Goal: Navigation & Orientation: Find specific page/section

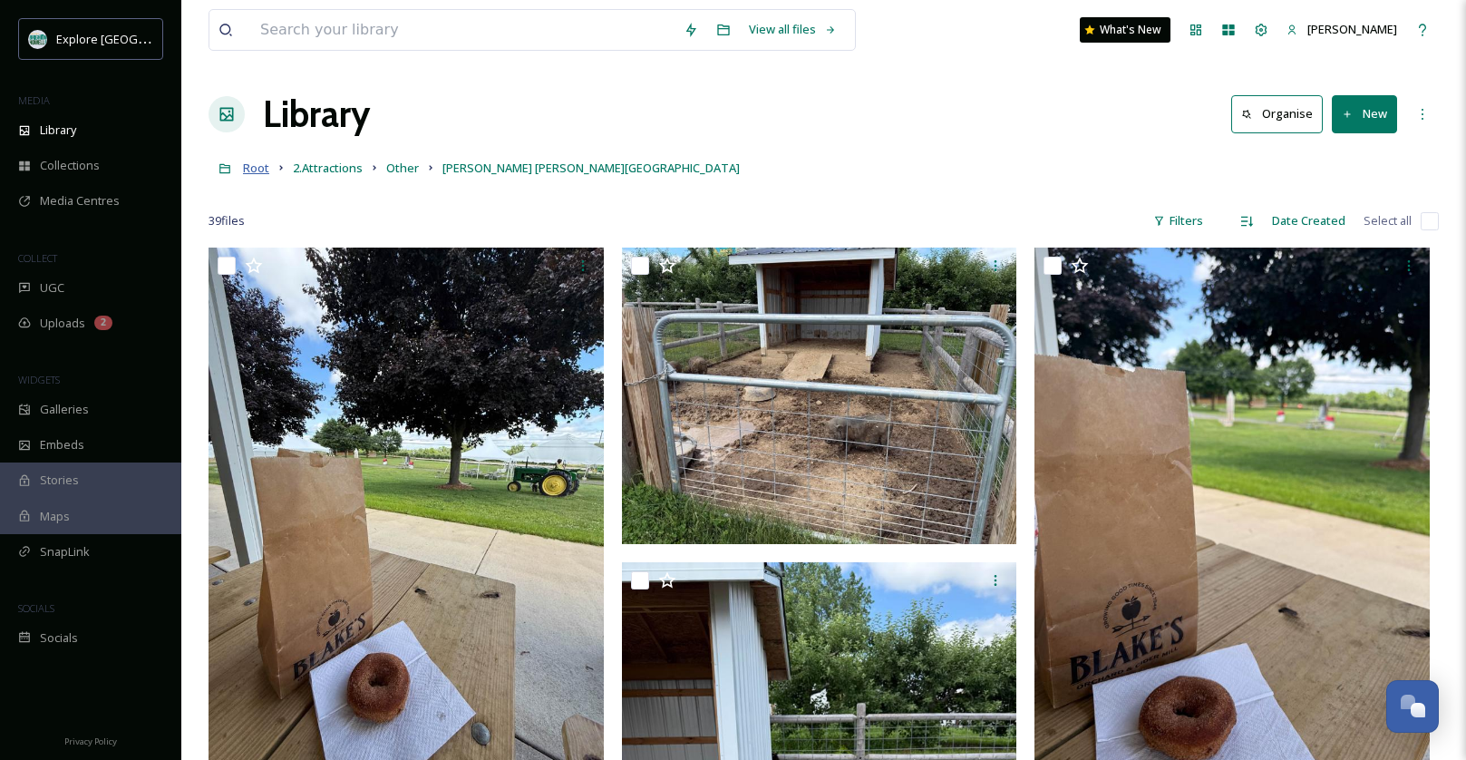
click at [250, 168] on span "Root" at bounding box center [256, 168] width 26 height 16
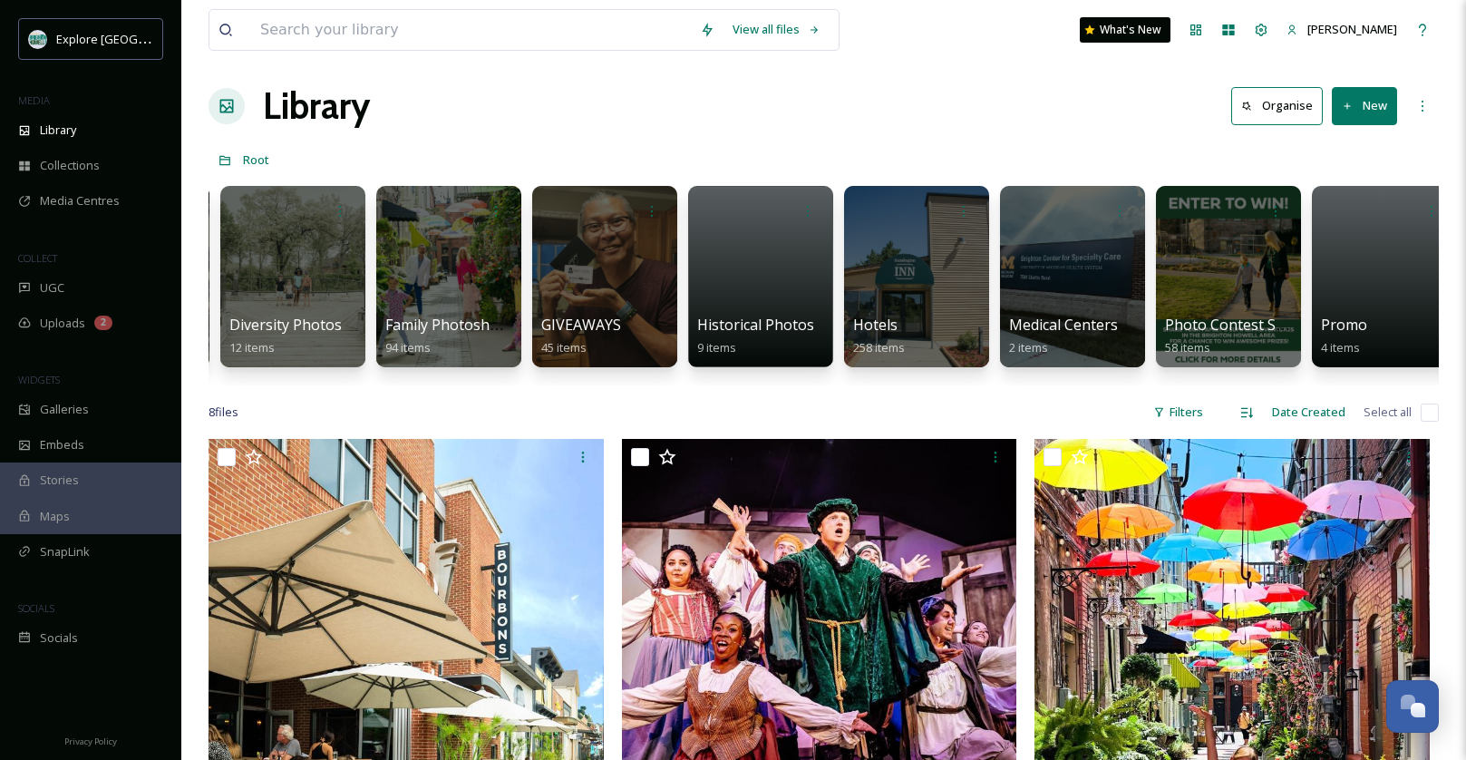
scroll to position [0, 2465]
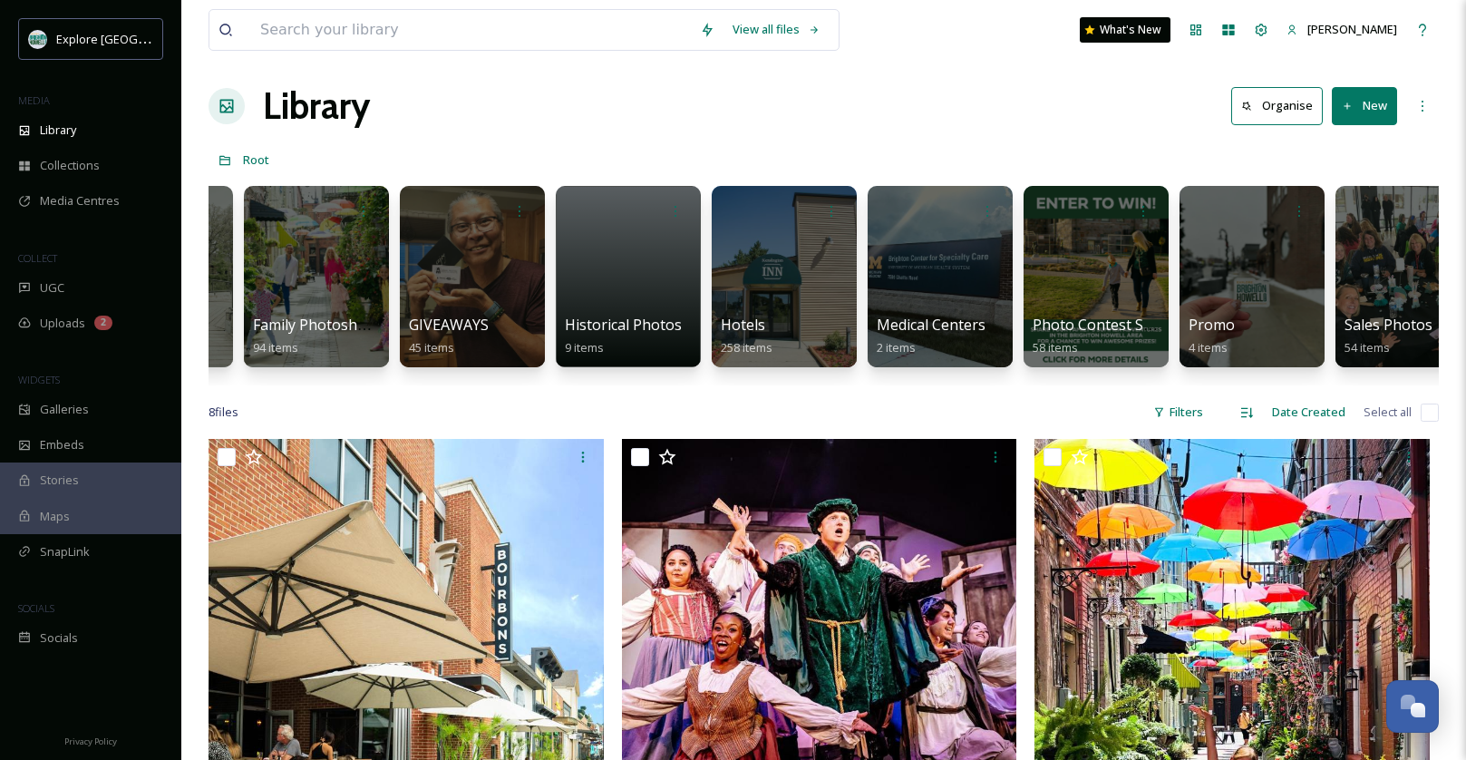
click at [766, 293] on div at bounding box center [784, 276] width 145 height 181
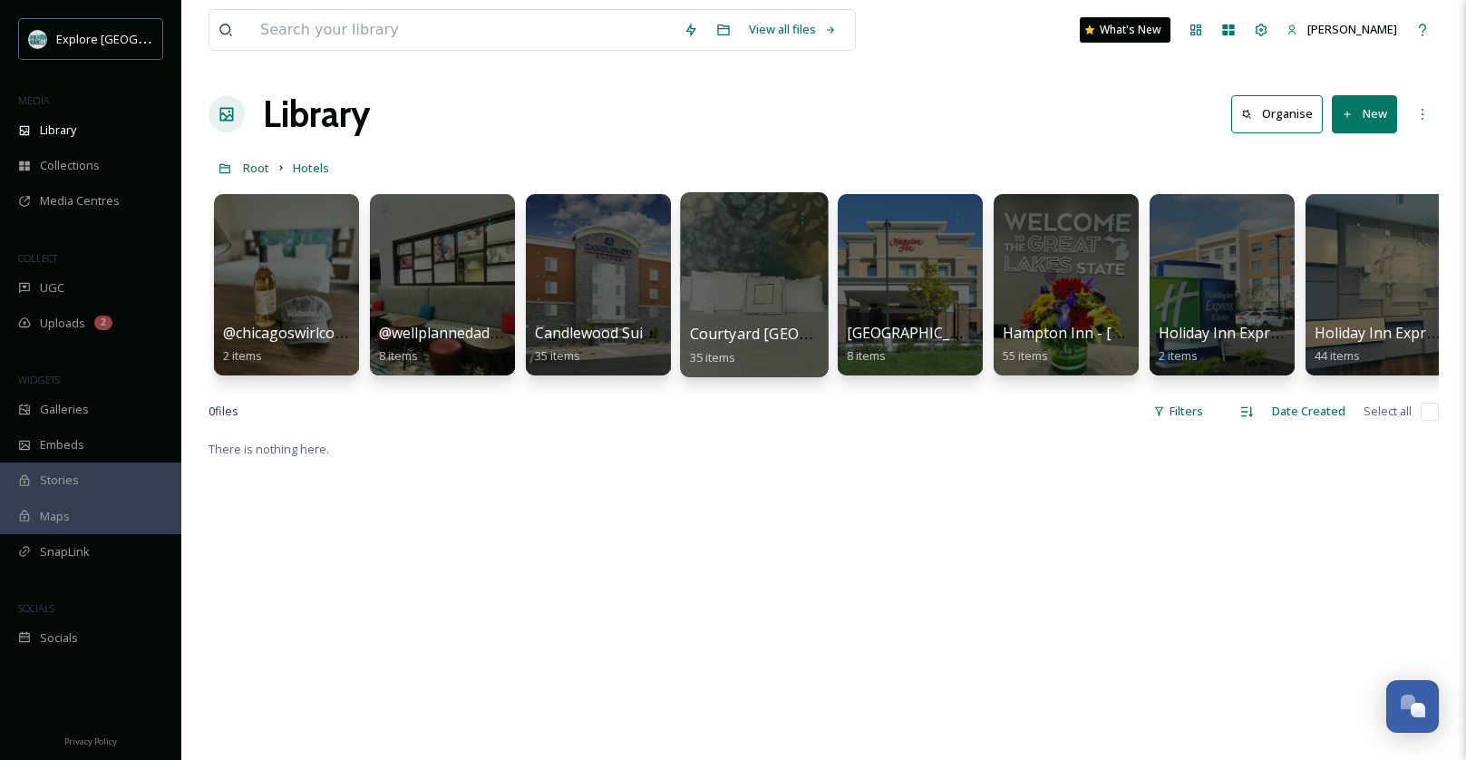
click at [745, 286] on div at bounding box center [754, 284] width 148 height 185
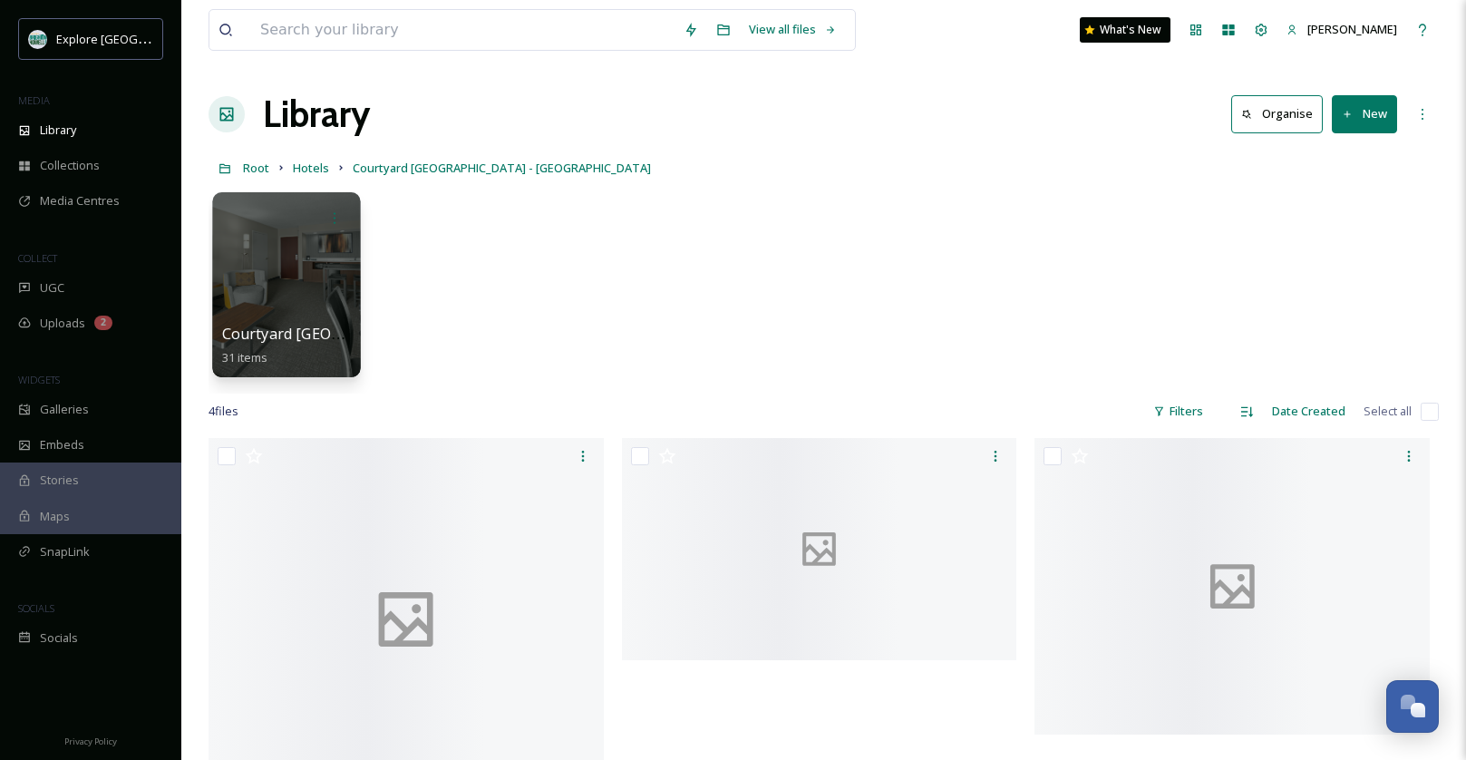
click at [313, 288] on div at bounding box center [286, 284] width 148 height 185
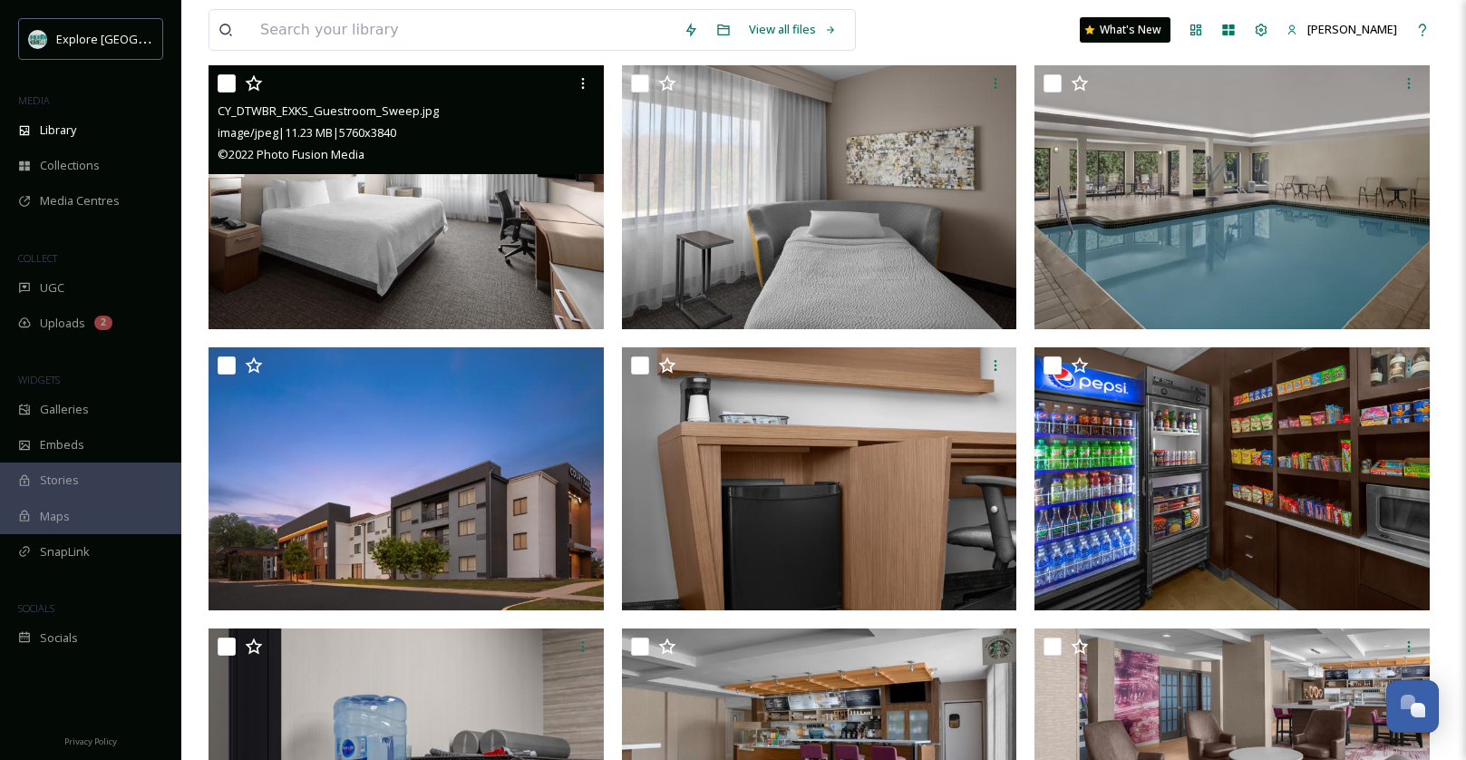
scroll to position [1070, 0]
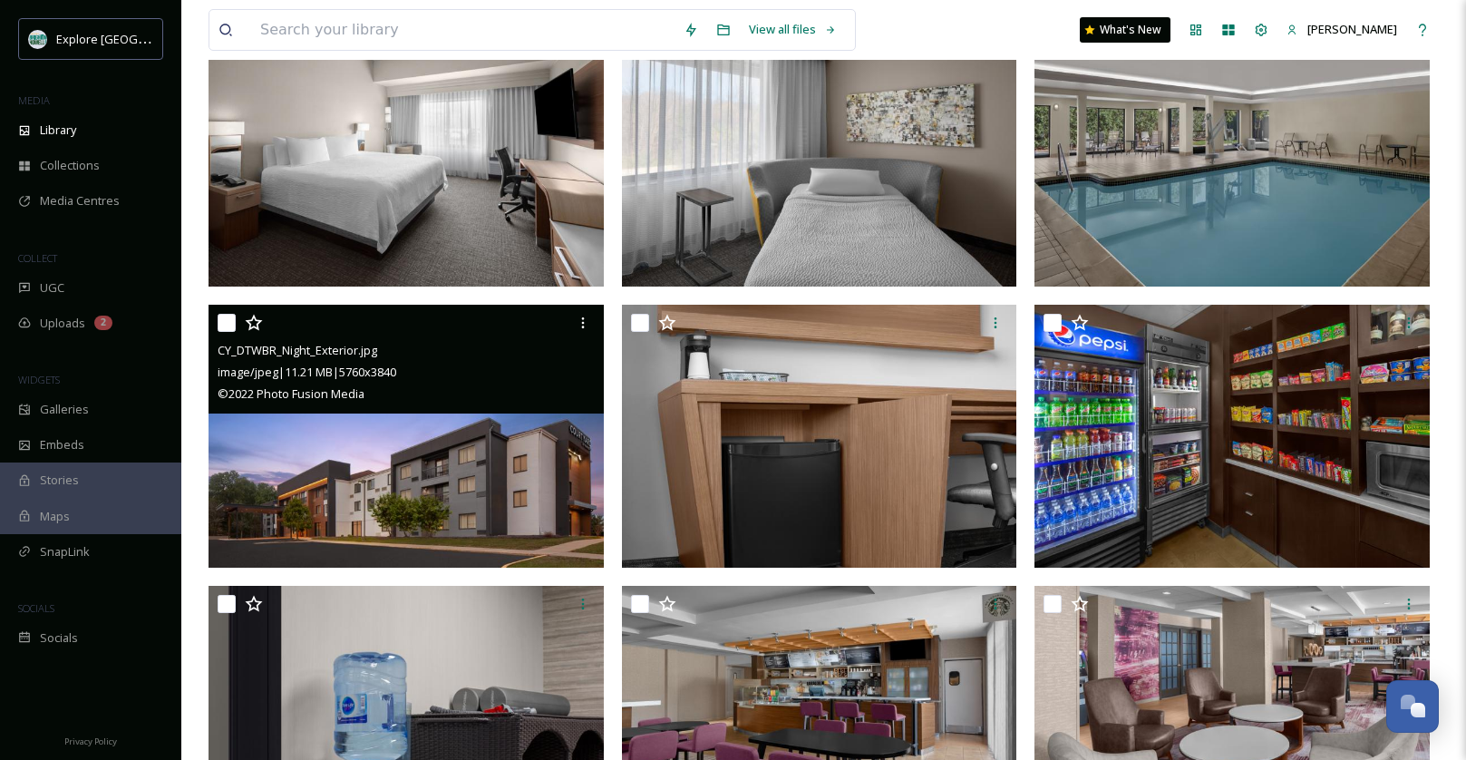
click at [464, 461] on img at bounding box center [406, 437] width 395 height 264
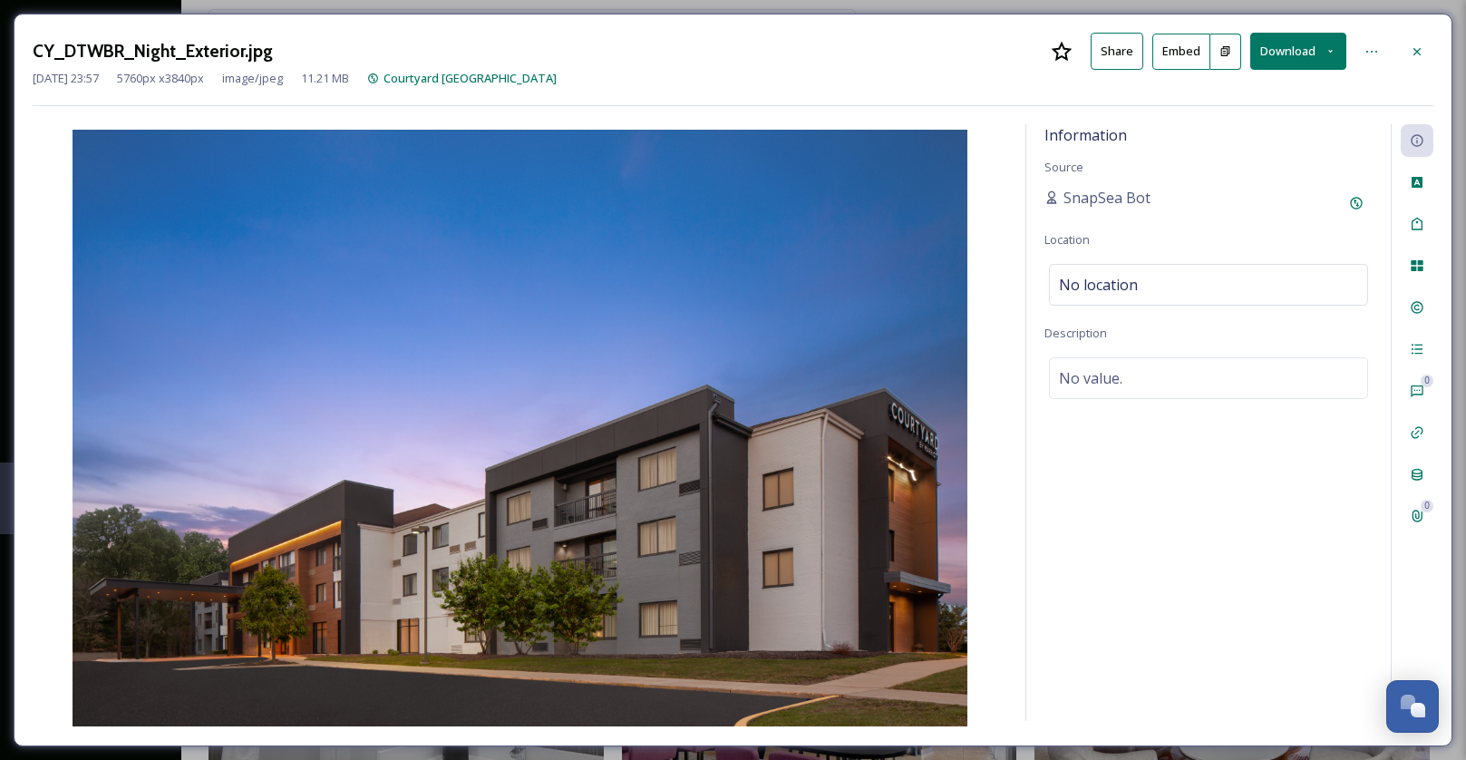
drag, startPoint x: 1415, startPoint y: 46, endPoint x: 1368, endPoint y: 66, distance: 51.2
click at [1415, 46] on icon at bounding box center [1417, 51] width 15 height 15
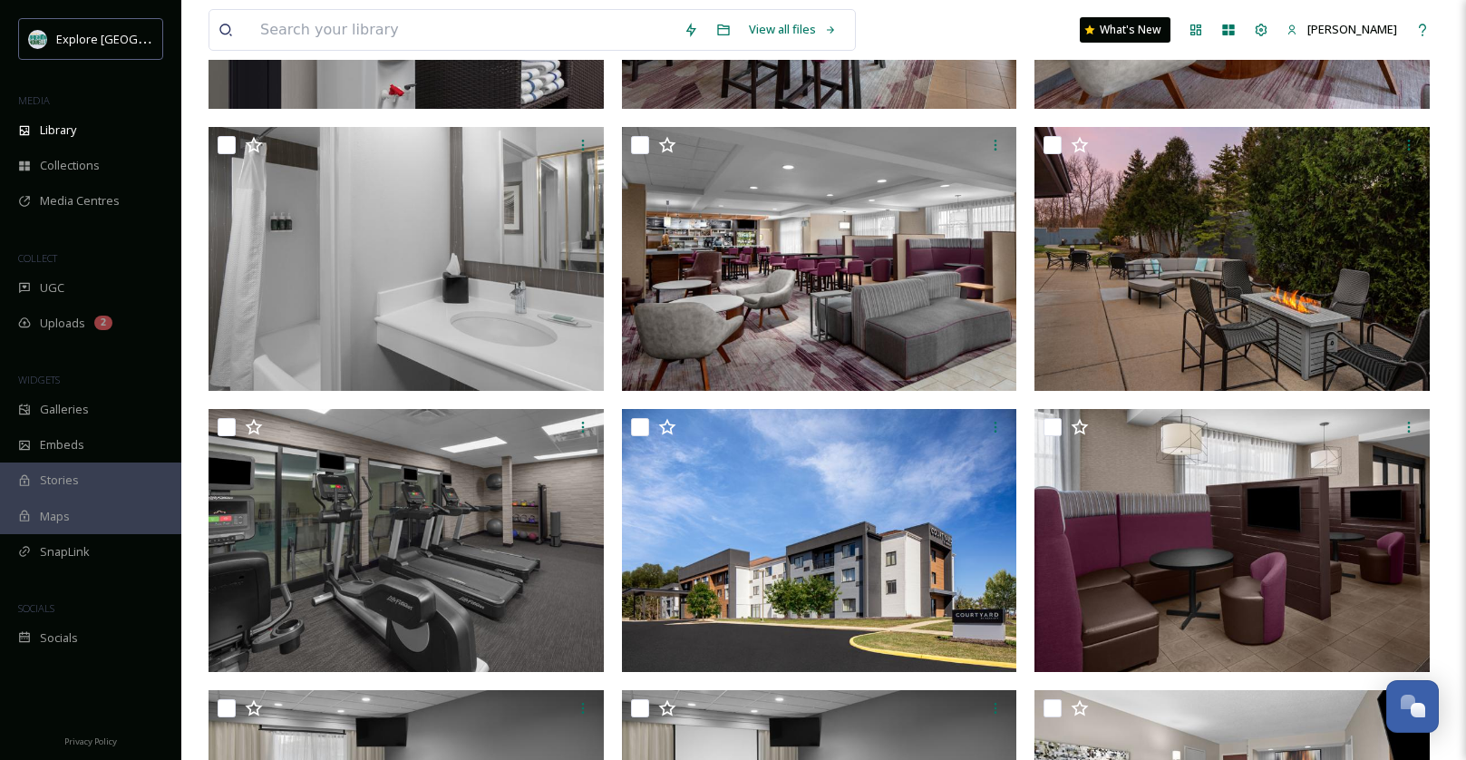
scroll to position [1898, 0]
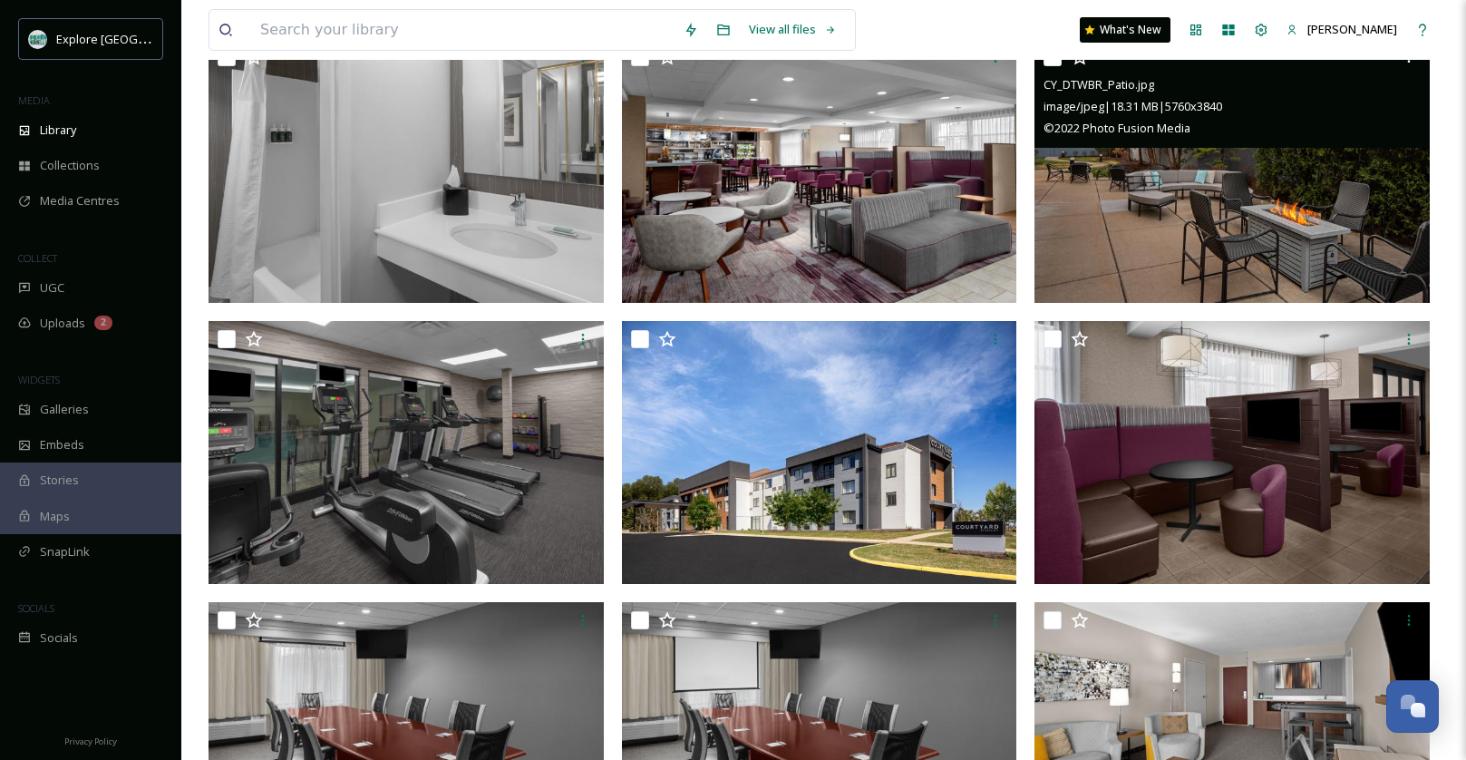
click at [1146, 228] on img at bounding box center [1231, 171] width 395 height 264
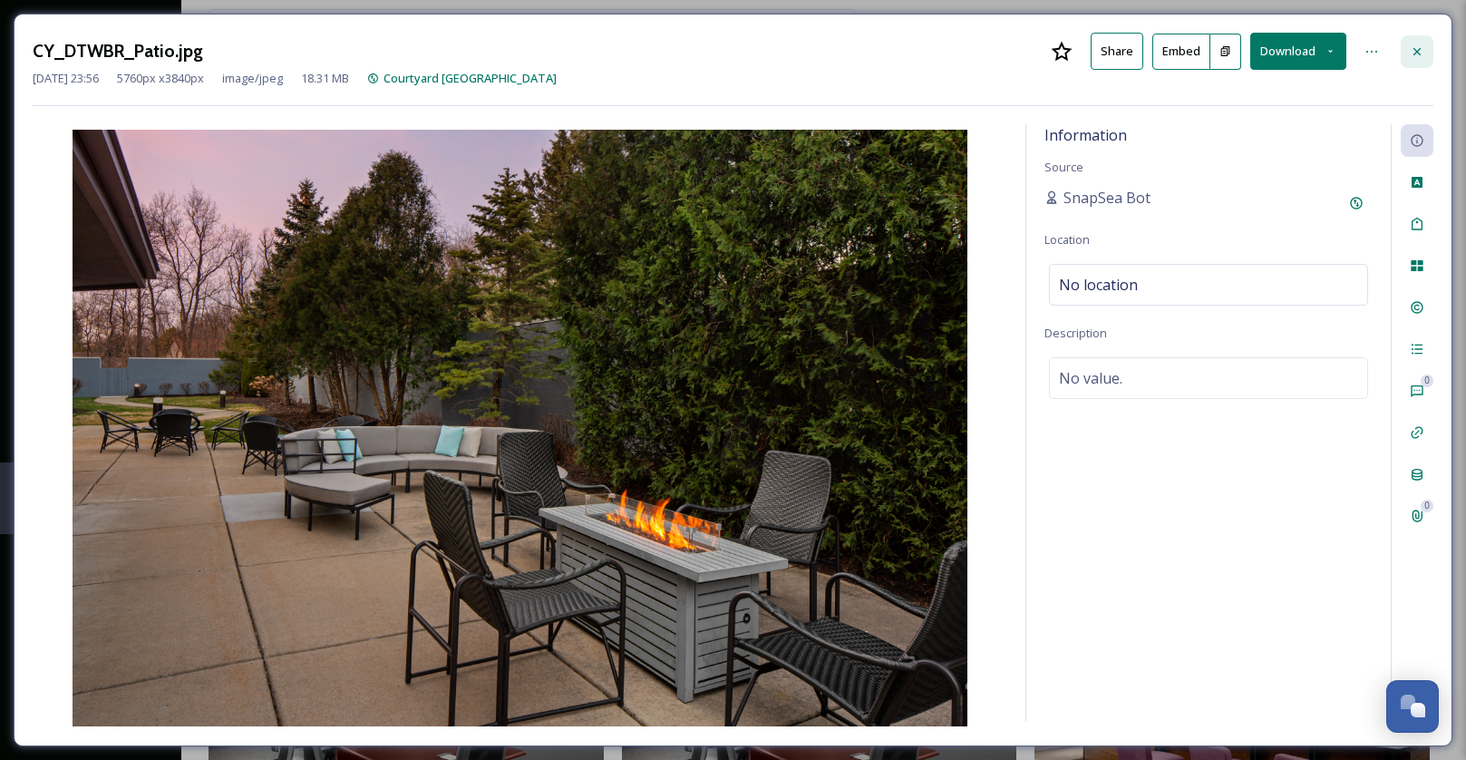
click at [1415, 51] on icon at bounding box center [1417, 51] width 15 height 15
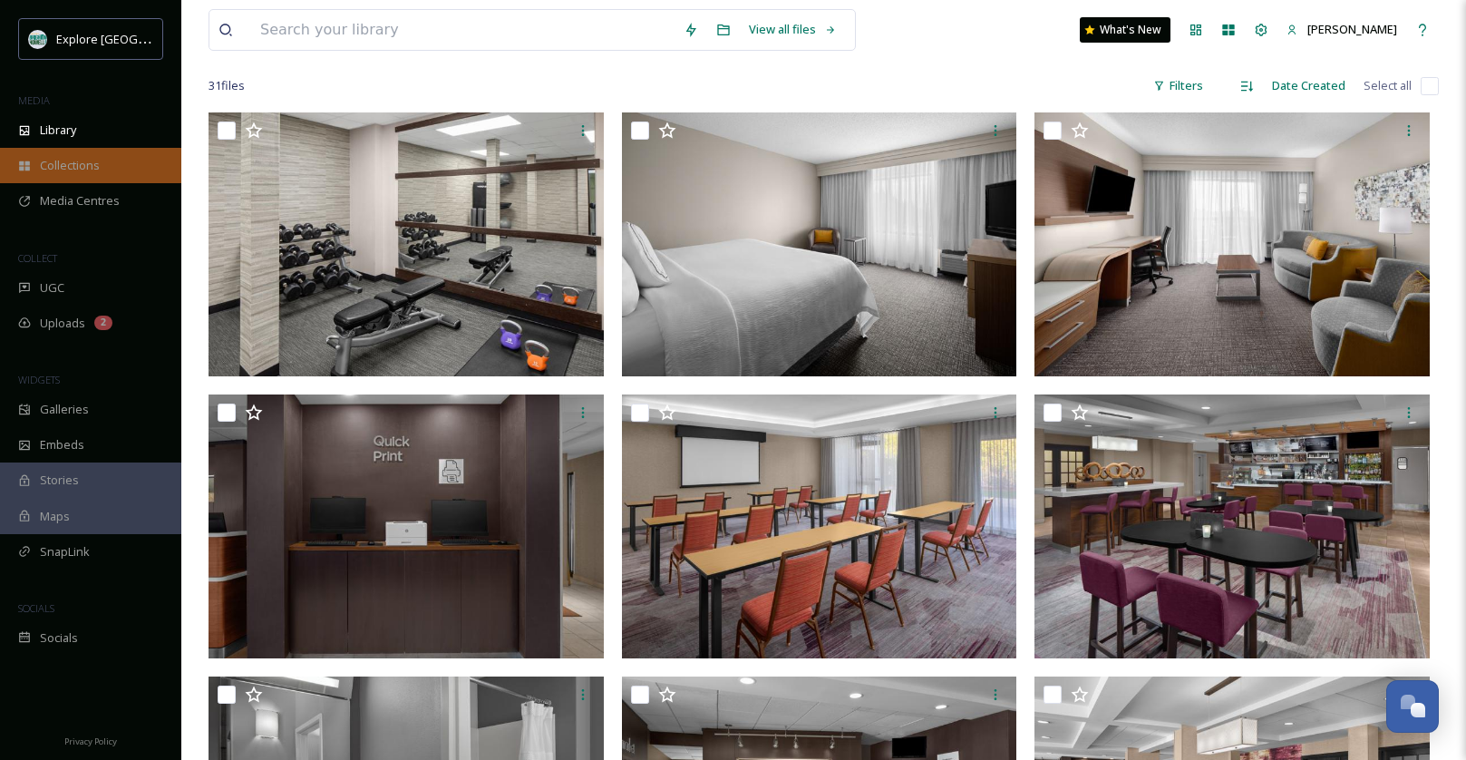
scroll to position [76, 0]
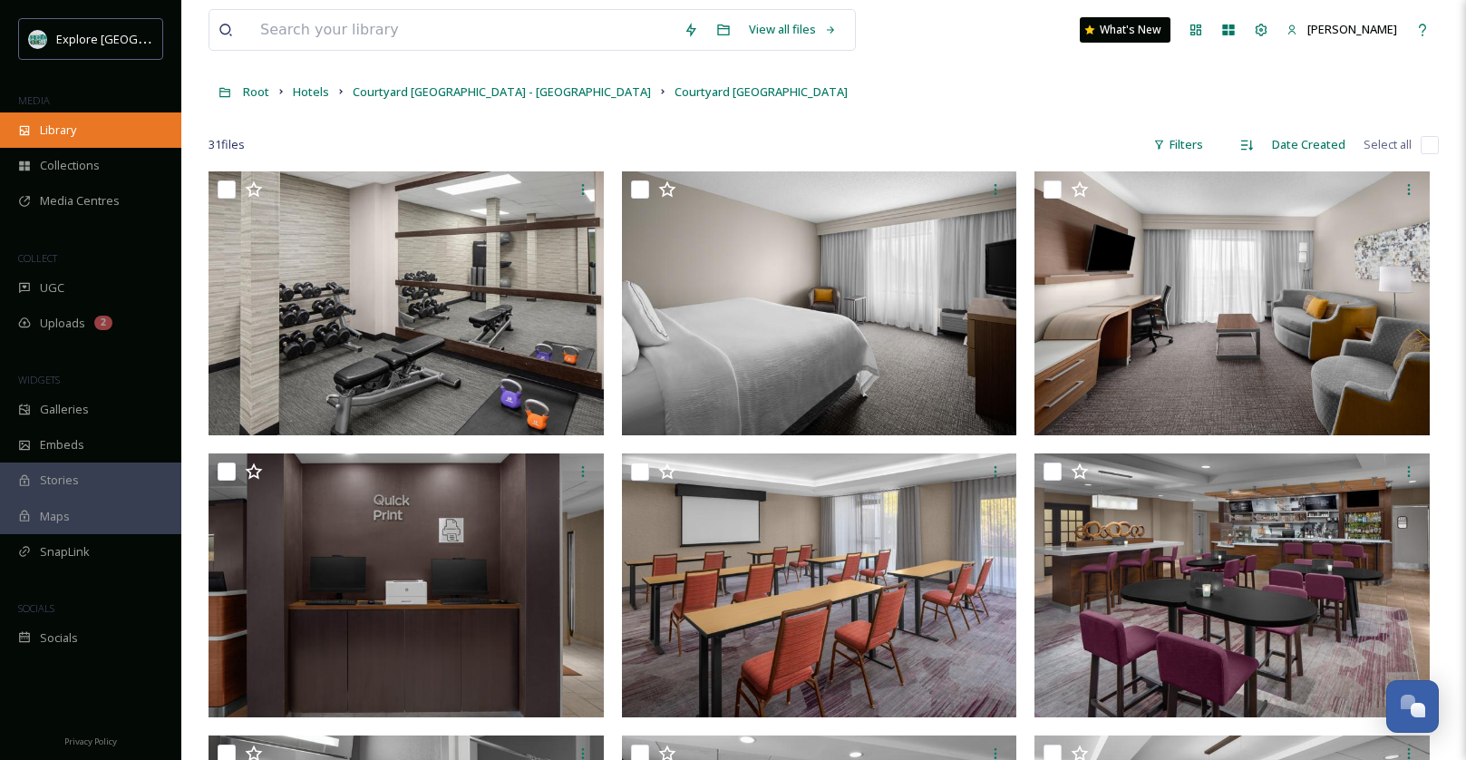
click at [60, 117] on div "Library" at bounding box center [90, 129] width 181 height 35
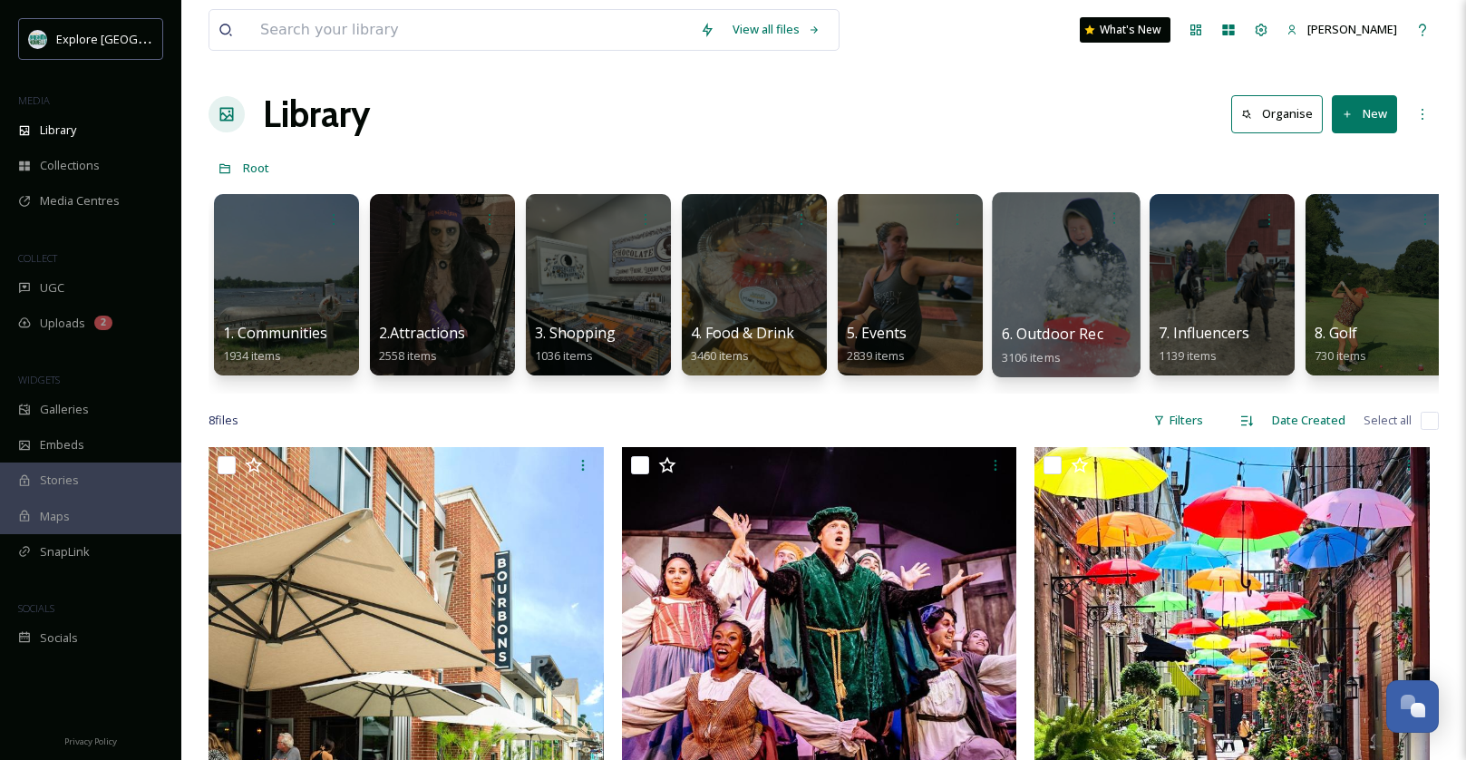
click at [1067, 291] on div at bounding box center [1066, 284] width 148 height 185
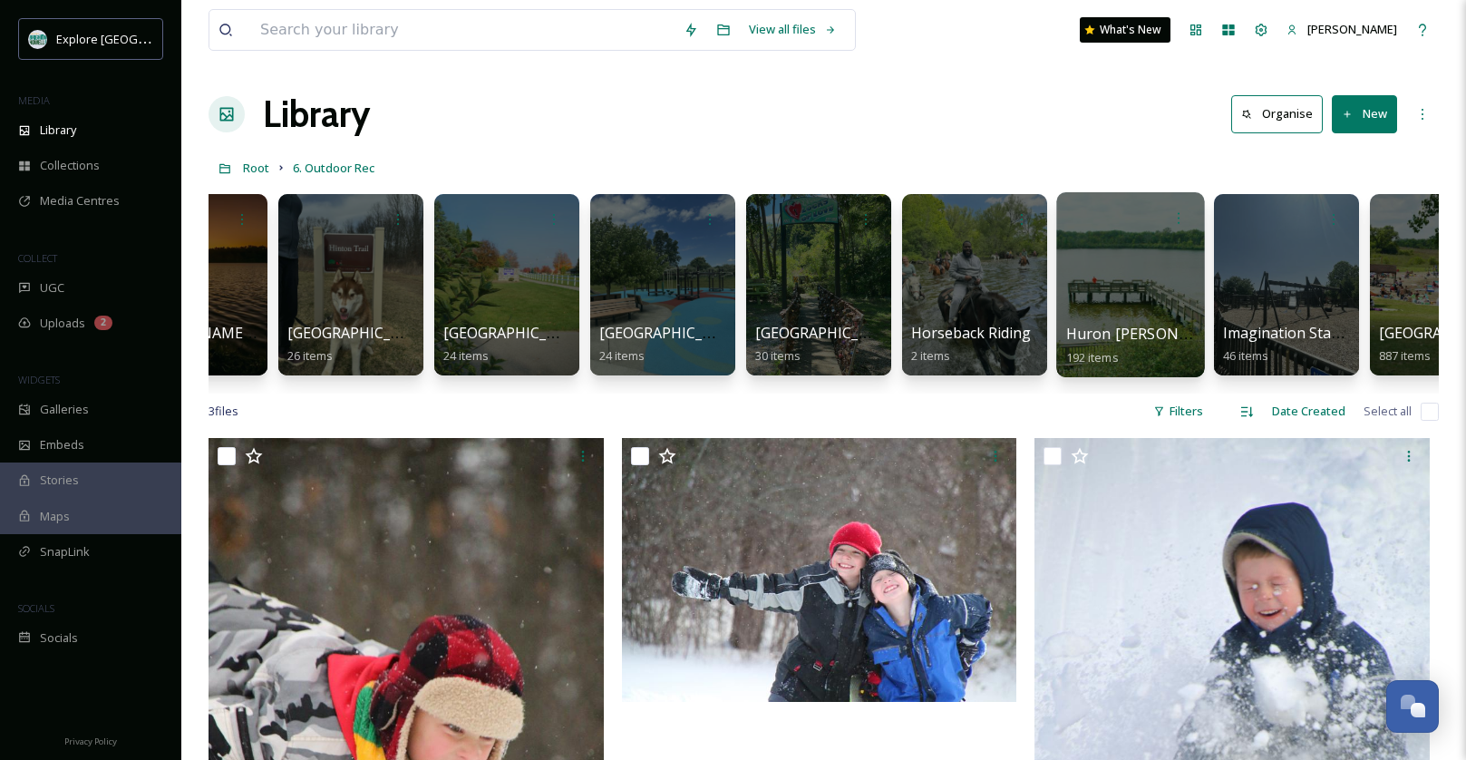
scroll to position [0, 872]
click at [1144, 274] on div at bounding box center [1129, 284] width 148 height 185
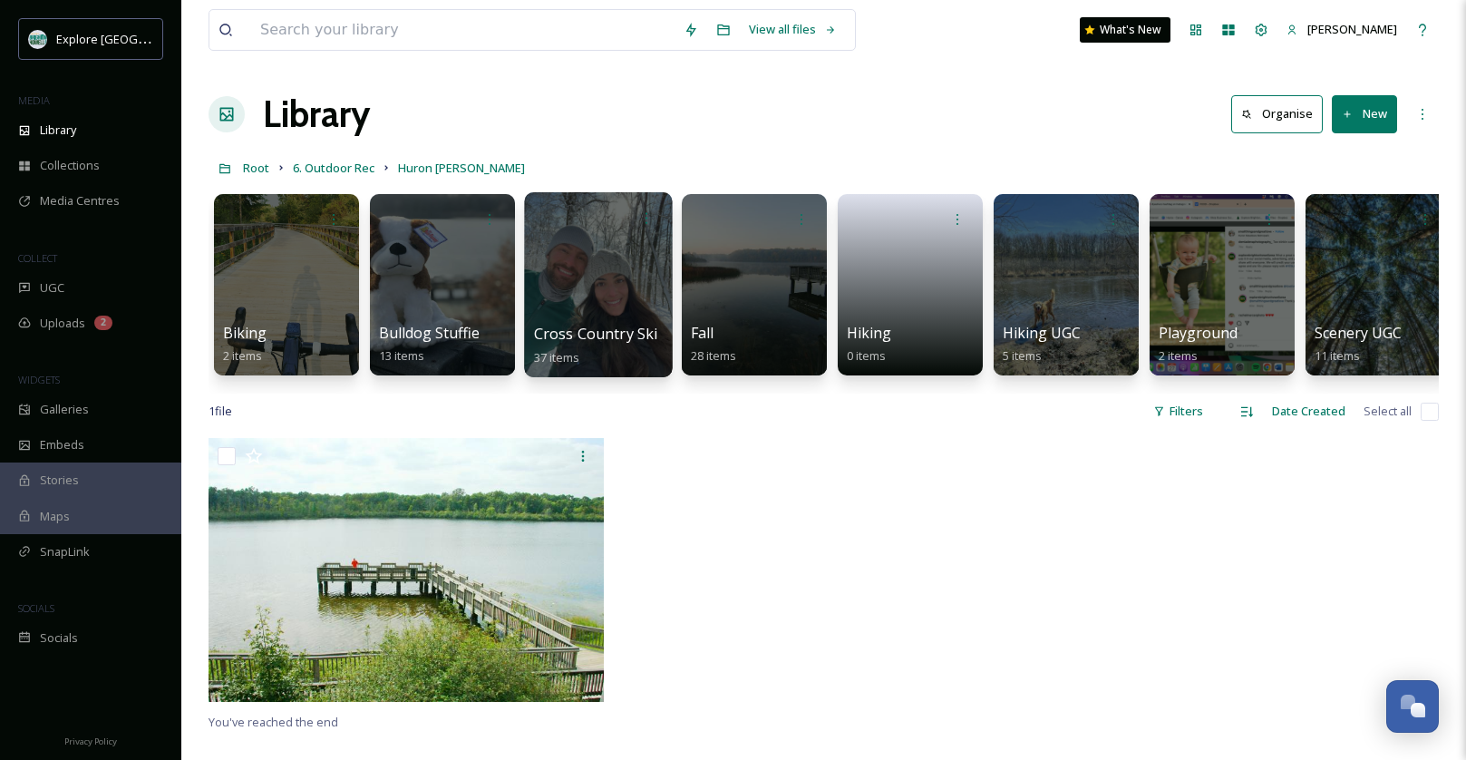
click at [604, 309] on div at bounding box center [598, 284] width 148 height 185
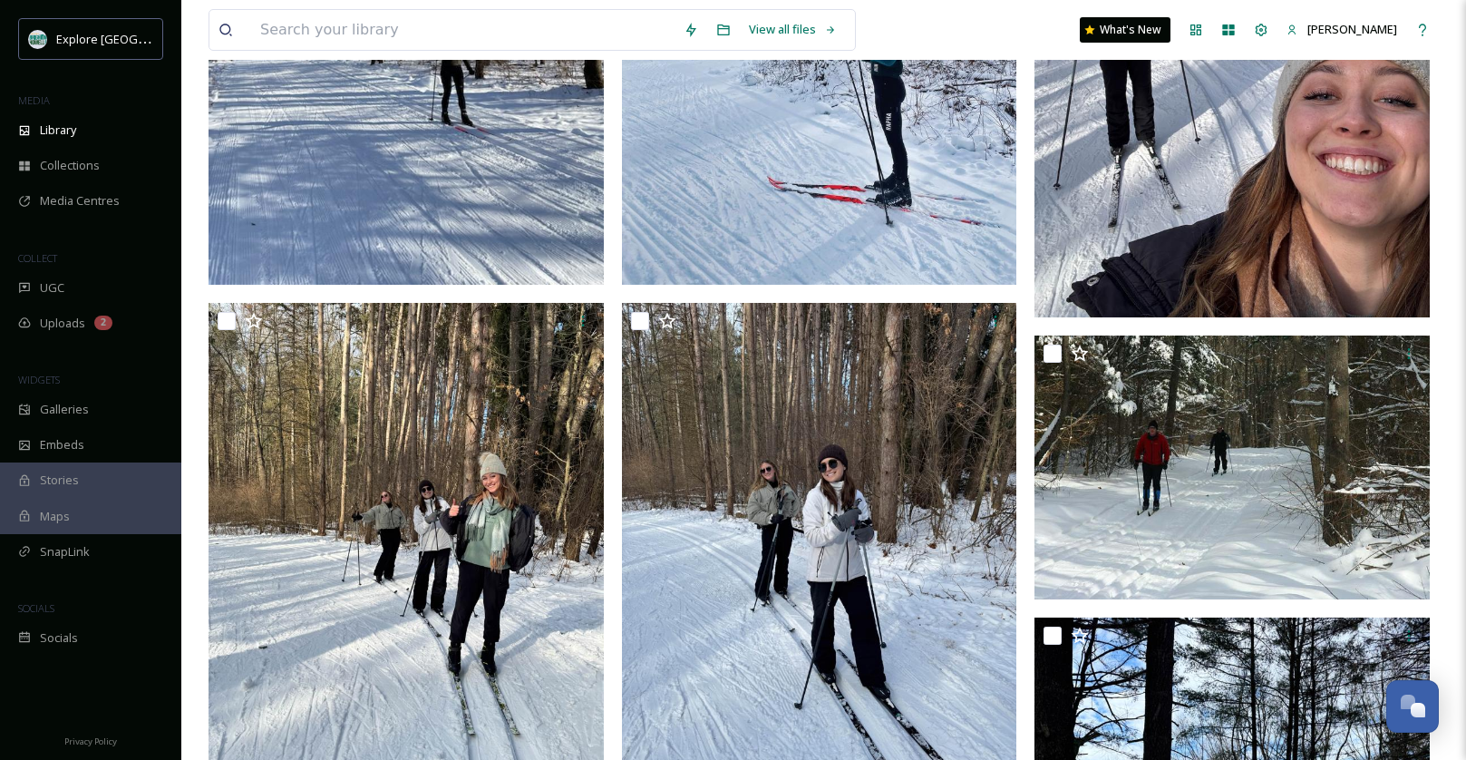
scroll to position [1236, 0]
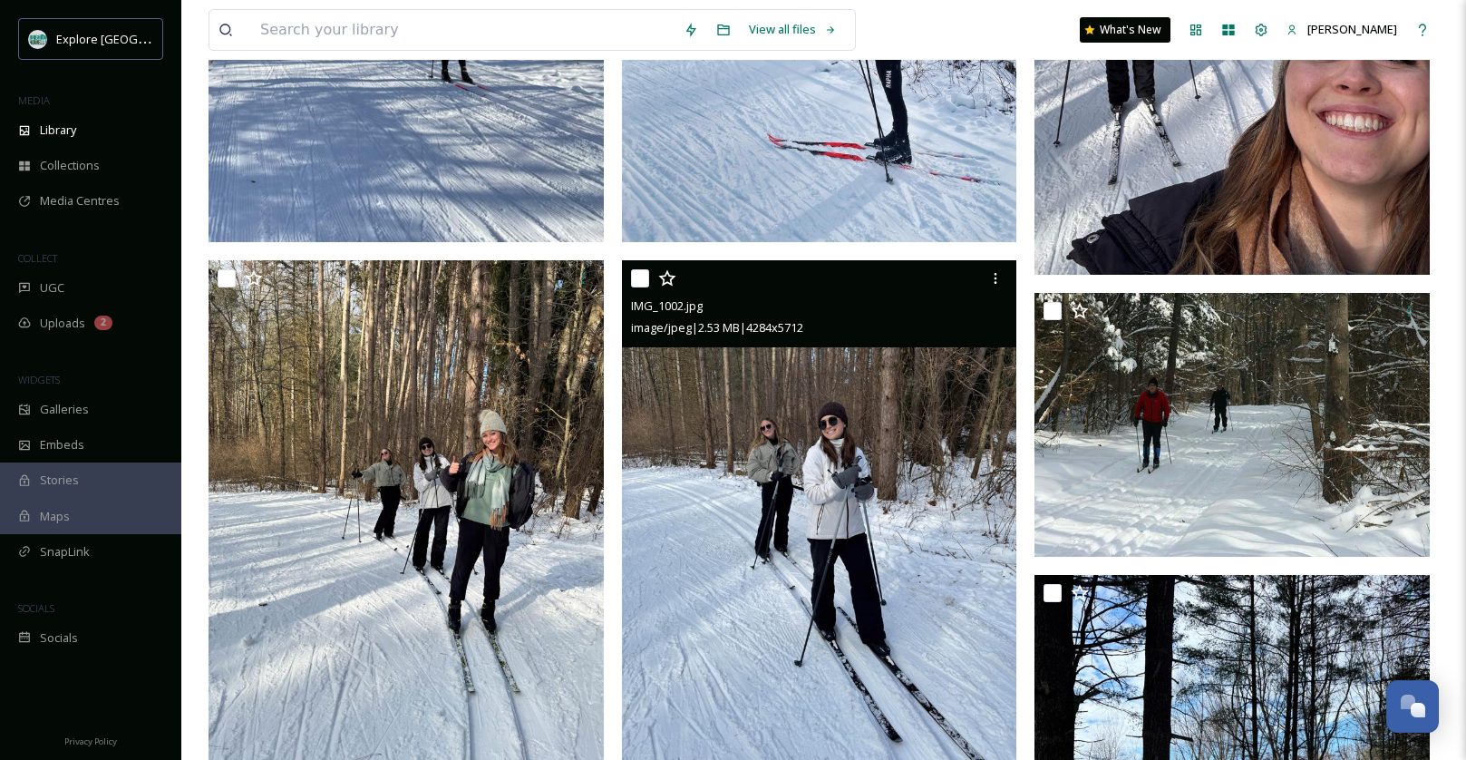
click at [805, 471] on img at bounding box center [819, 523] width 395 height 527
